Goal: Browse casually: Explore the website without a specific task or goal

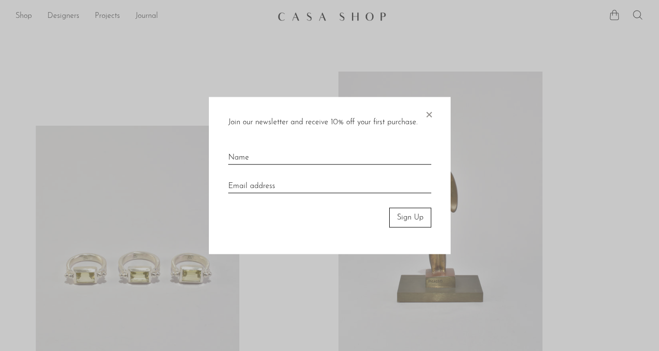
click at [77, 33] on div at bounding box center [329, 175] width 659 height 351
click at [434, 112] on div "Join our newsletter and receive 10% off your first purchase. × Sign Up" at bounding box center [330, 175] width 242 height 157
click at [431, 114] on span "×" at bounding box center [429, 112] width 10 height 31
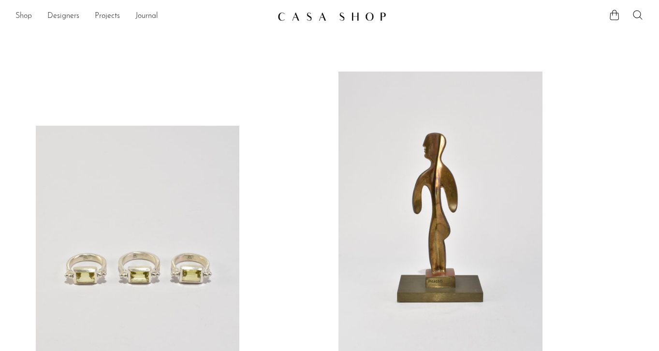
click at [26, 17] on link "Shop" at bounding box center [23, 16] width 16 height 13
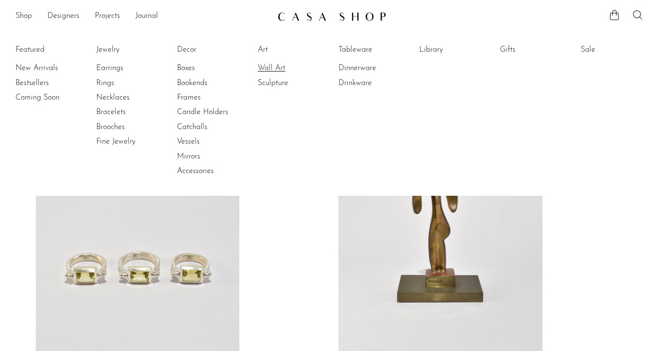
click at [278, 64] on link "Wall Art" at bounding box center [294, 68] width 73 height 11
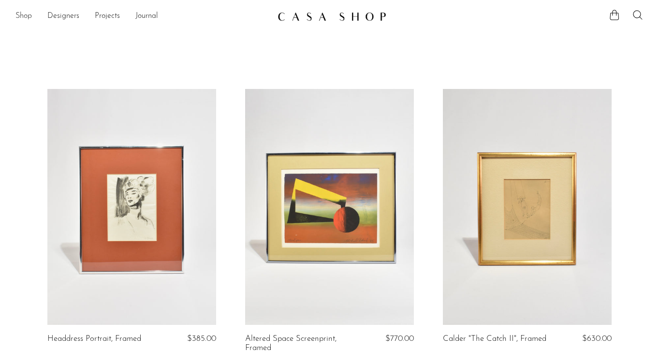
click at [21, 18] on link "Shop" at bounding box center [23, 16] width 16 height 13
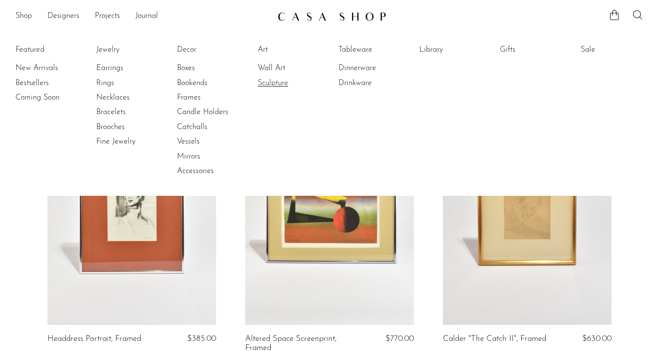
click at [278, 84] on link "Sculpture" at bounding box center [294, 83] width 73 height 11
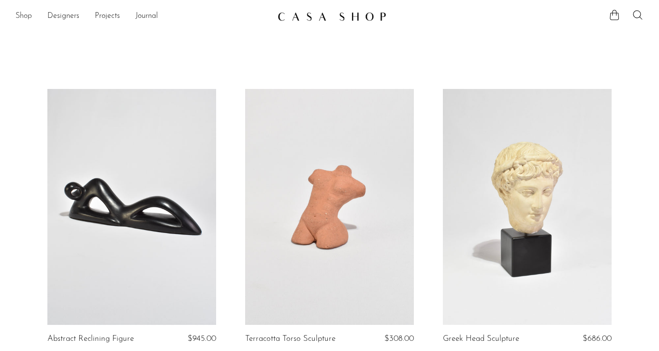
click at [23, 13] on link "Shop" at bounding box center [23, 16] width 16 height 13
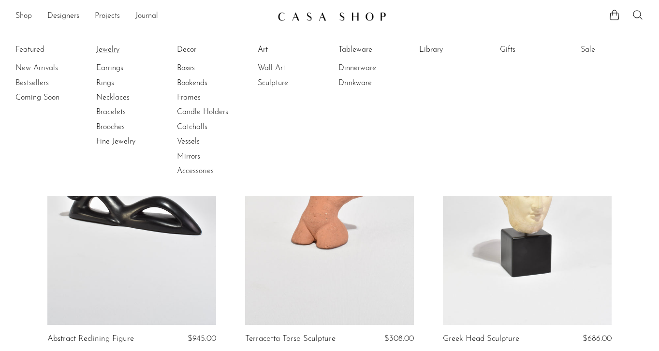
click at [111, 50] on link "Jewelry" at bounding box center [132, 49] width 73 height 11
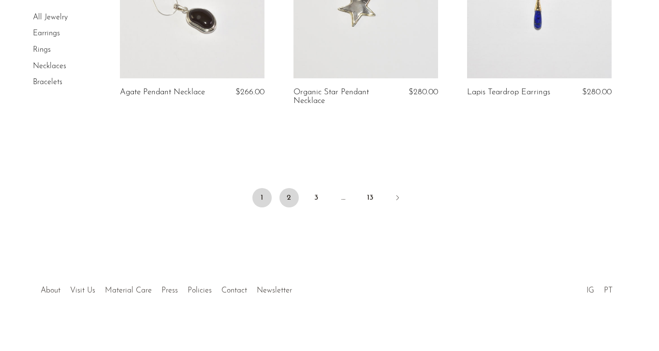
scroll to position [2971, 0]
click at [294, 197] on link "2" at bounding box center [288, 198] width 19 height 19
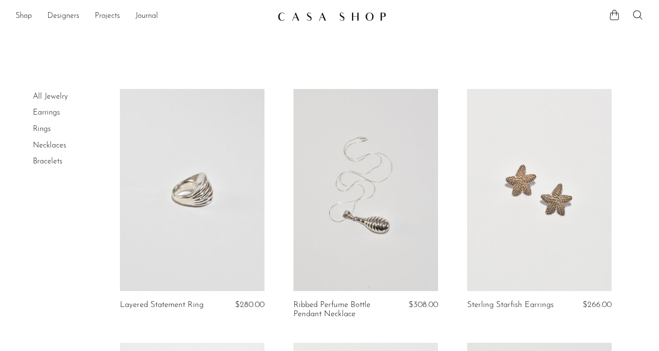
click at [55, 115] on link "Earrings" at bounding box center [46, 113] width 27 height 8
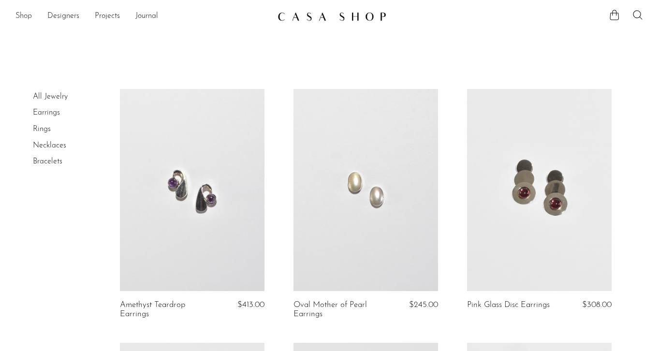
click at [18, 18] on link "Shop" at bounding box center [23, 16] width 16 height 13
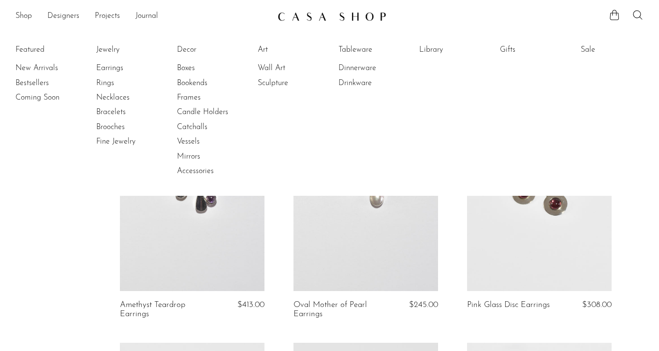
click at [366, 76] on li "Drinkware" at bounding box center [374, 83] width 73 height 15
click at [366, 78] on link "Drinkware" at bounding box center [374, 83] width 73 height 11
